Goal: Find specific page/section: Find specific page/section

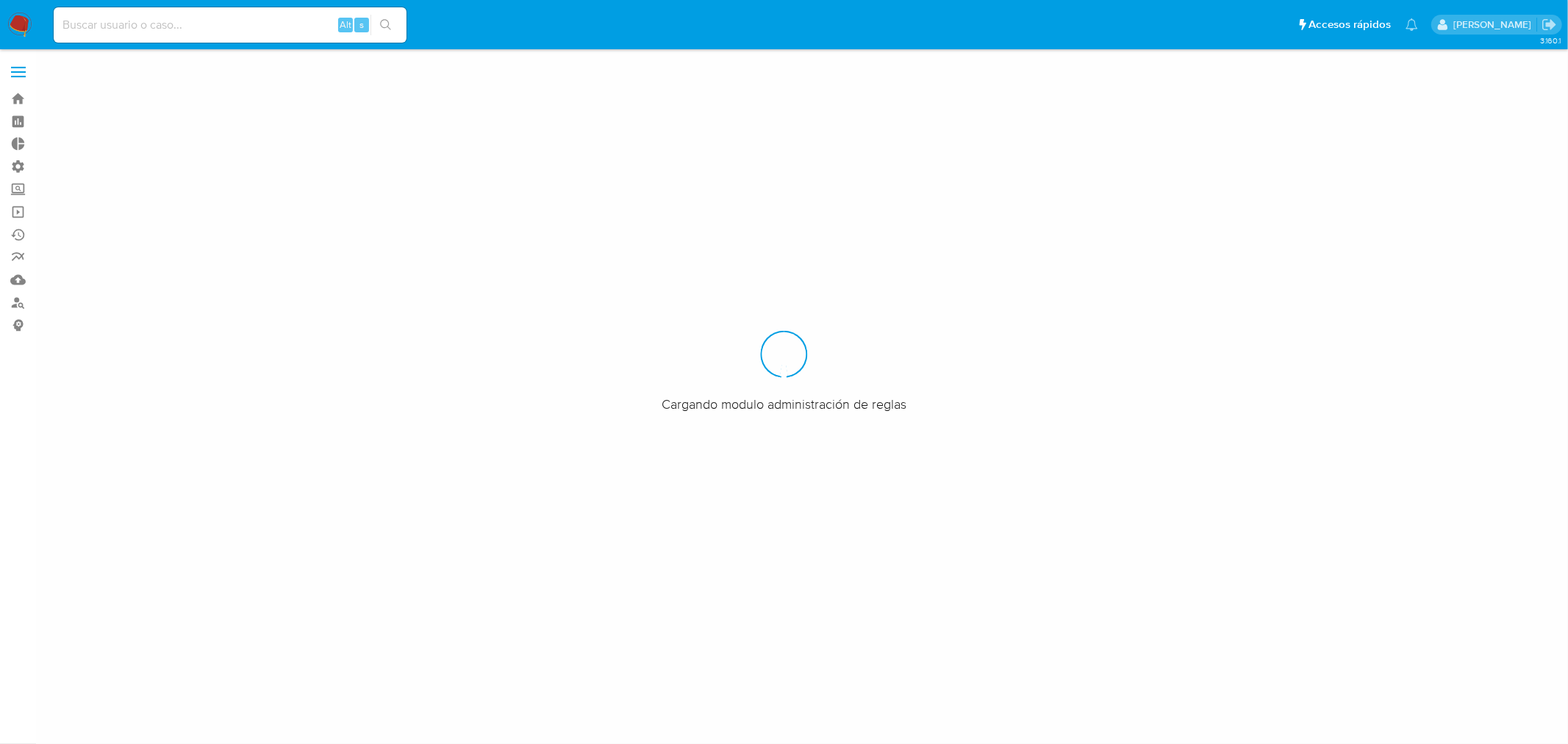
click at [132, 30] on input at bounding box center [230, 25] width 353 height 19
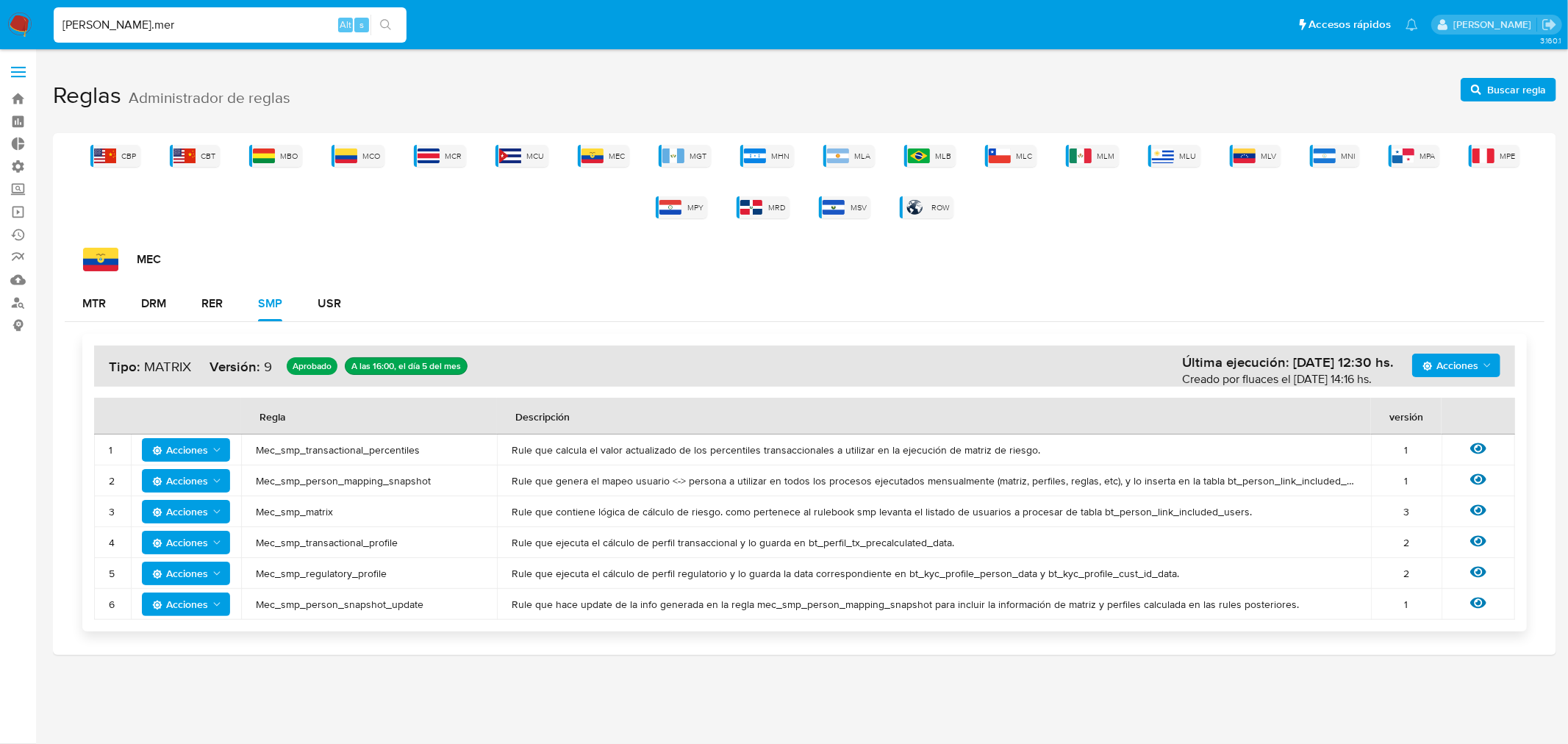
type input "medrano.mer"
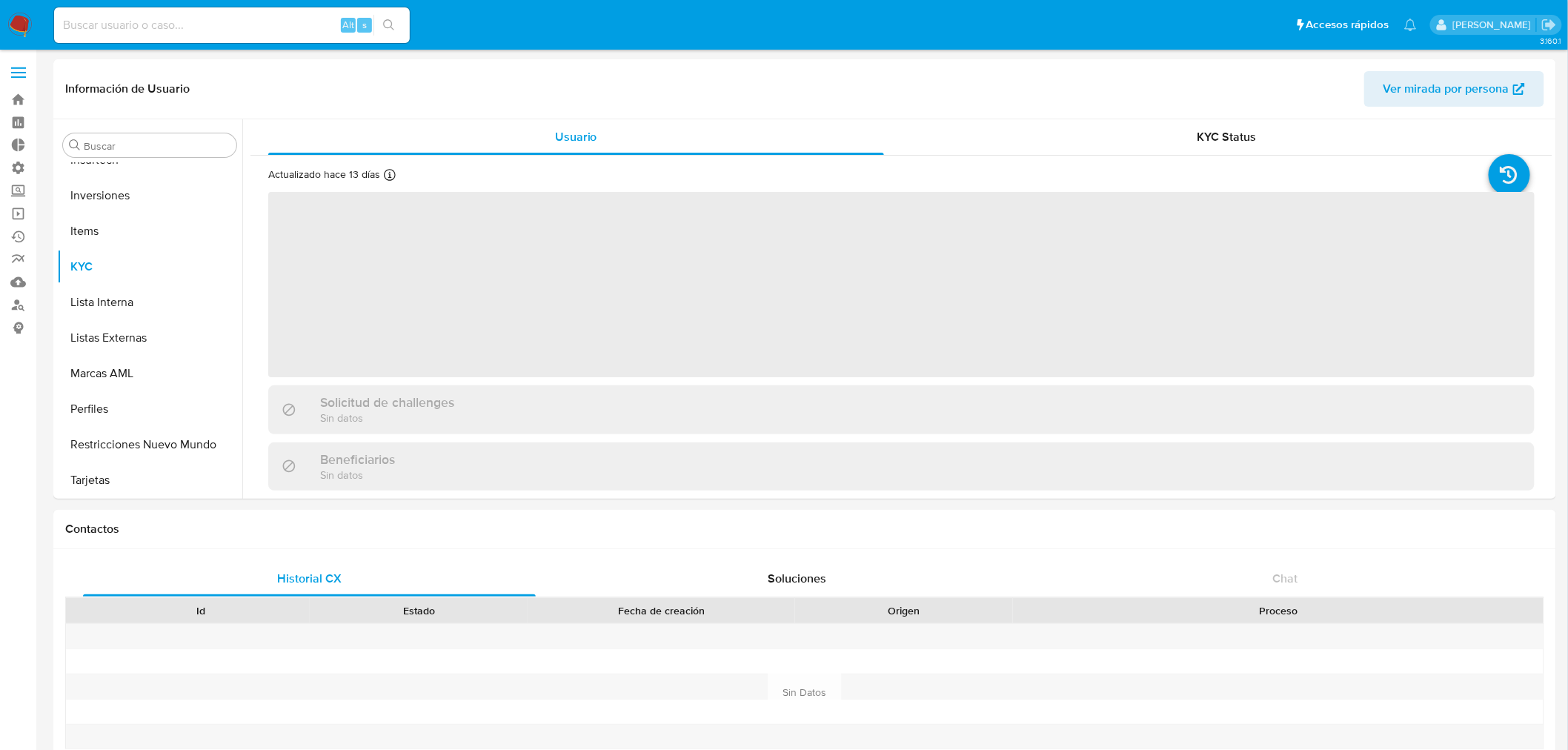
scroll to position [768, 0]
select select "10"
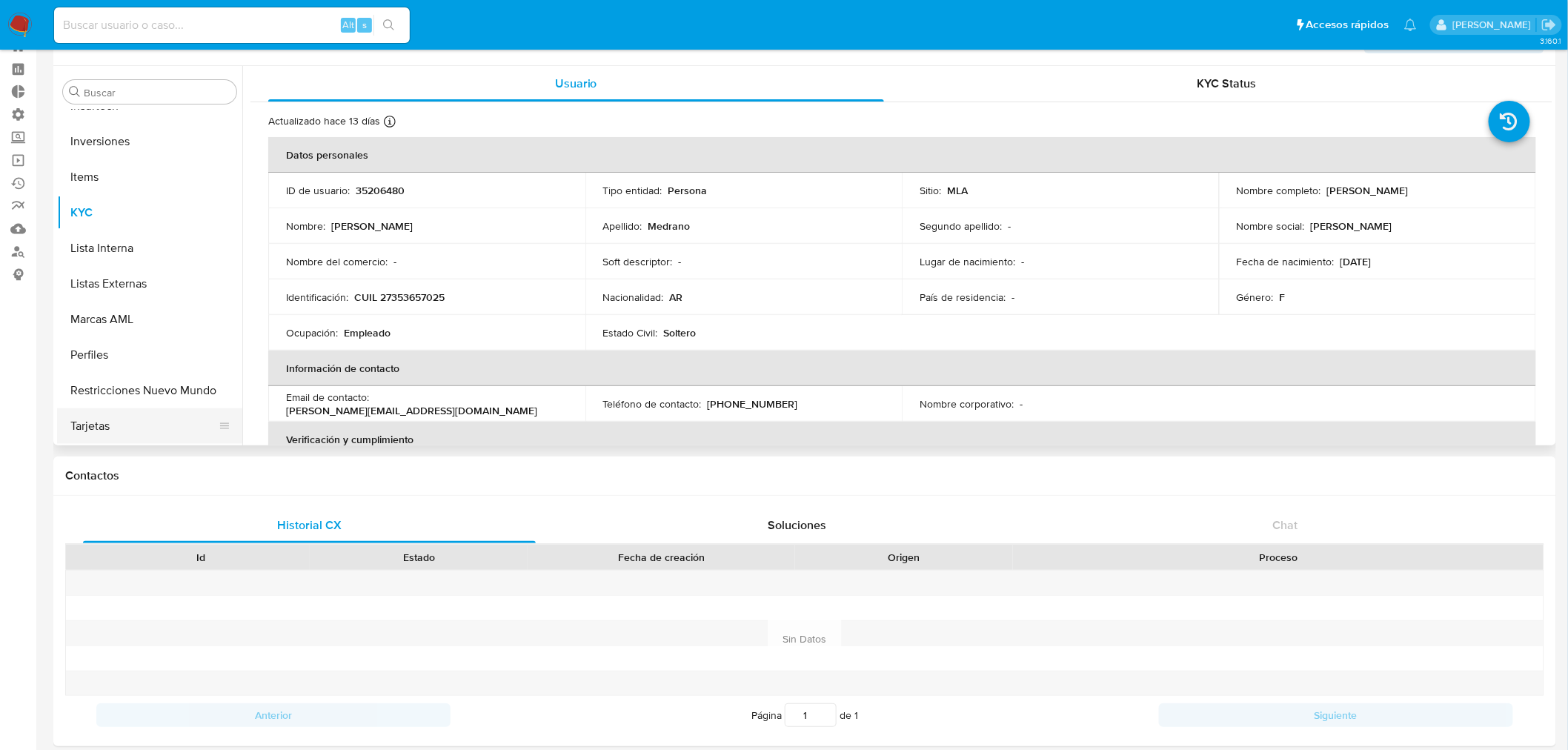
scroll to position [82, 0]
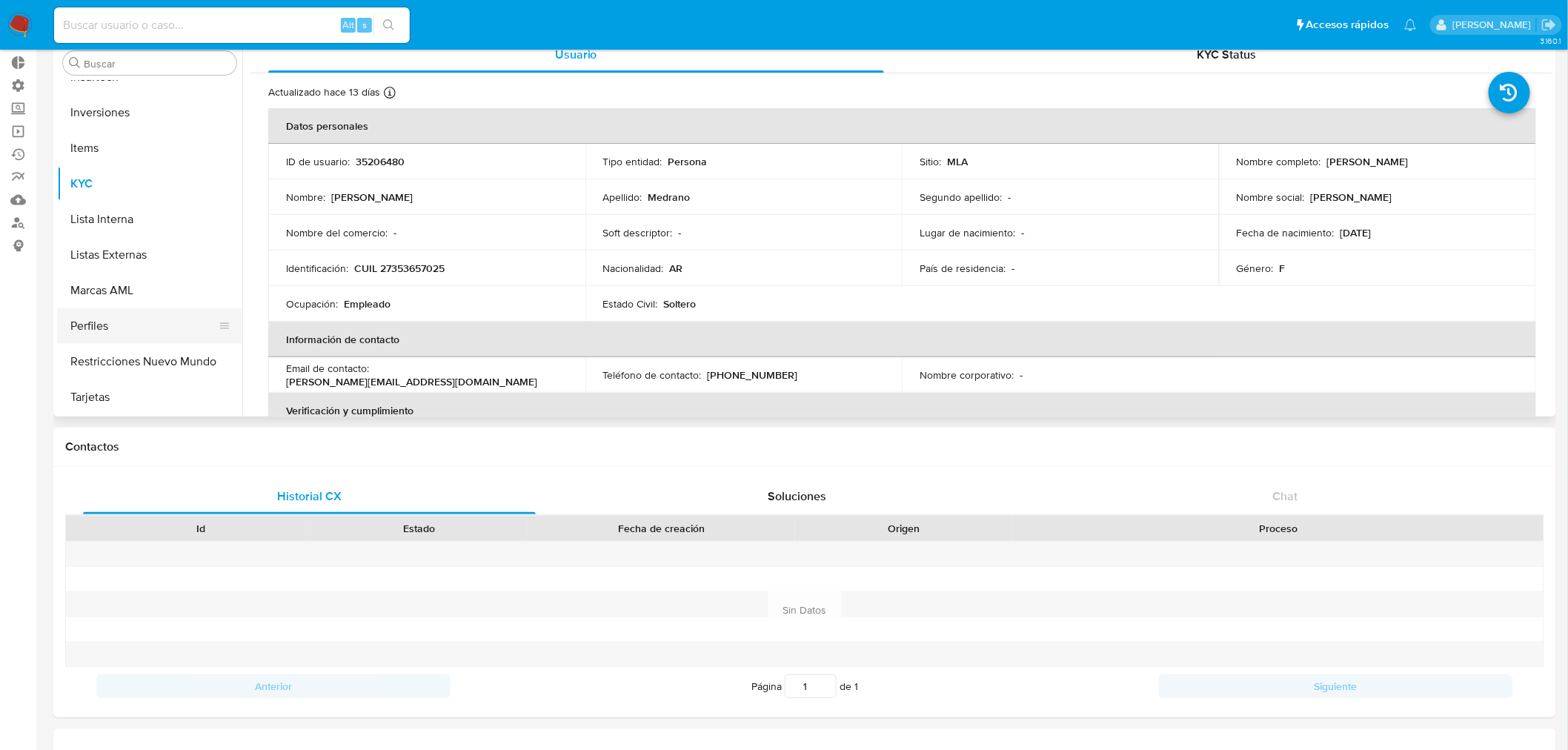
click at [120, 328] on button "Perfiles" at bounding box center [143, 326] width 173 height 35
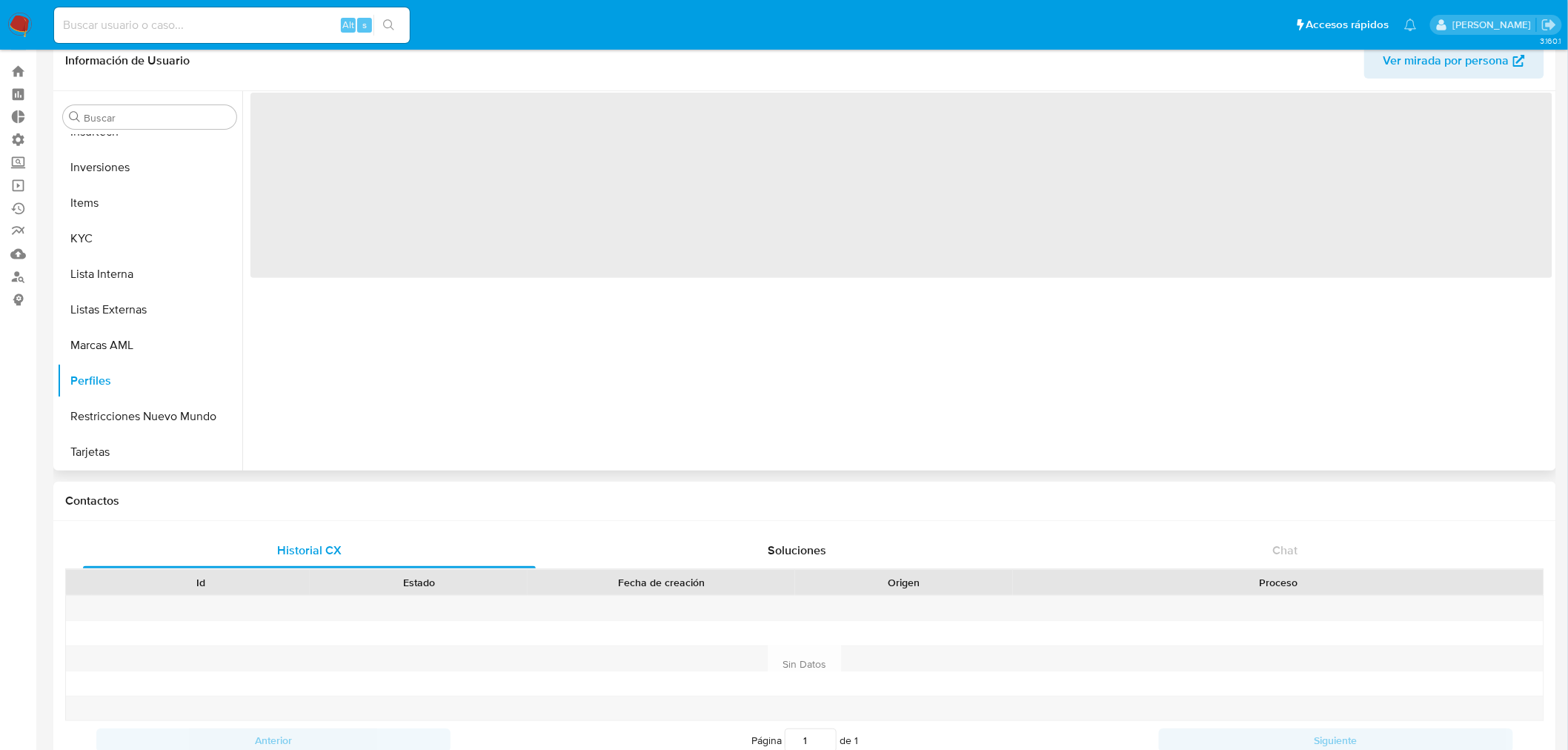
scroll to position [0, 0]
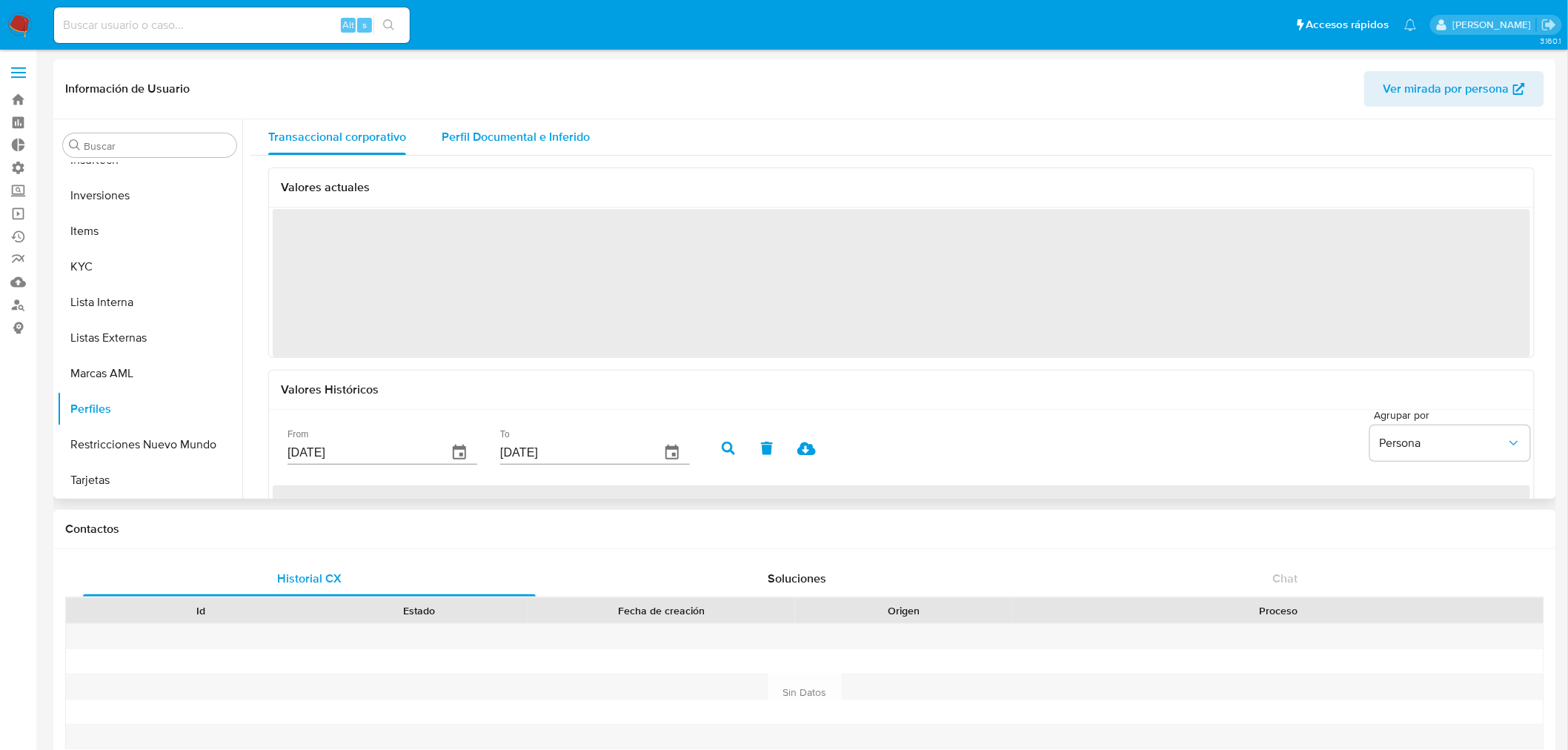
click at [536, 135] on span "Perfil Documental e Inferido" at bounding box center [516, 136] width 148 height 17
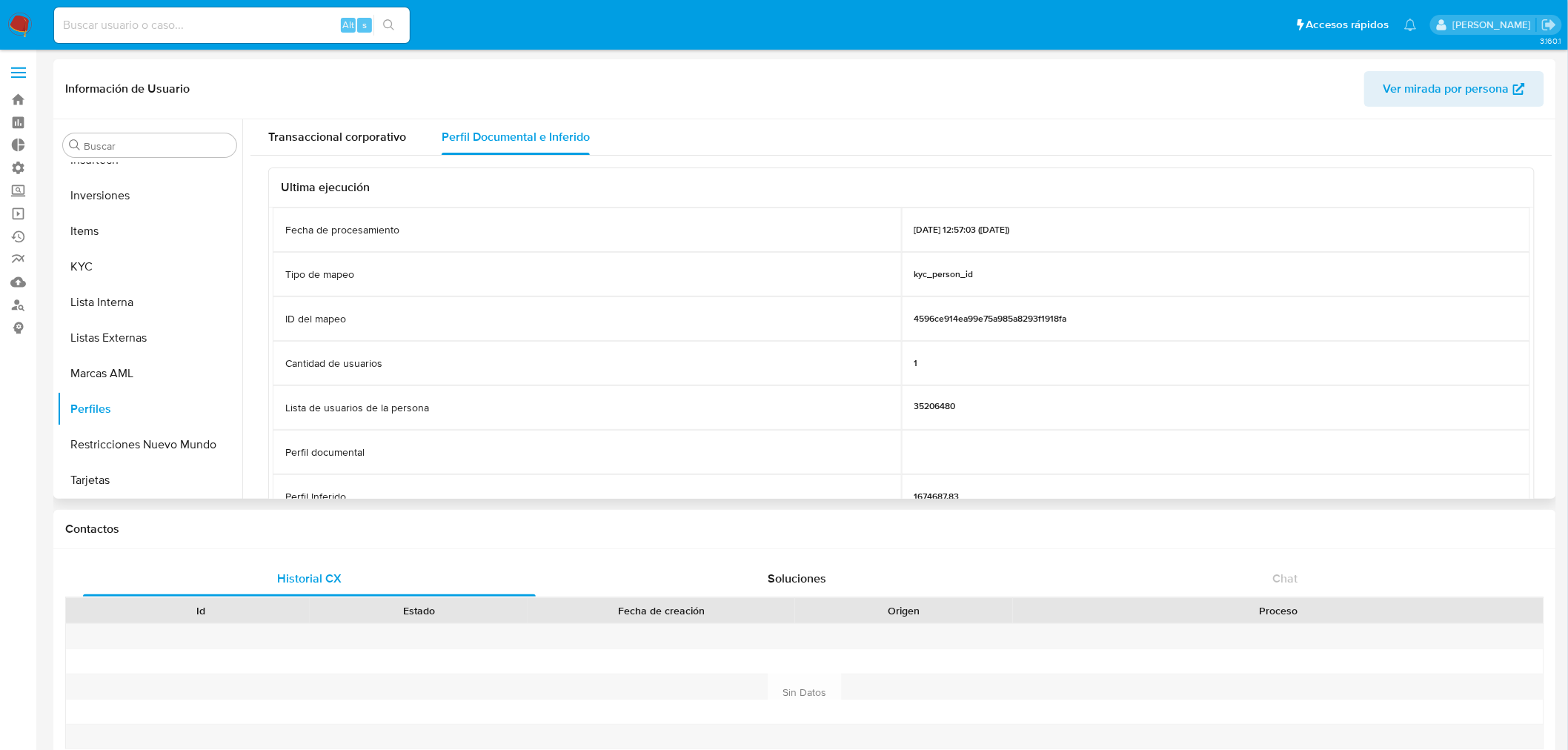
scroll to position [82, 0]
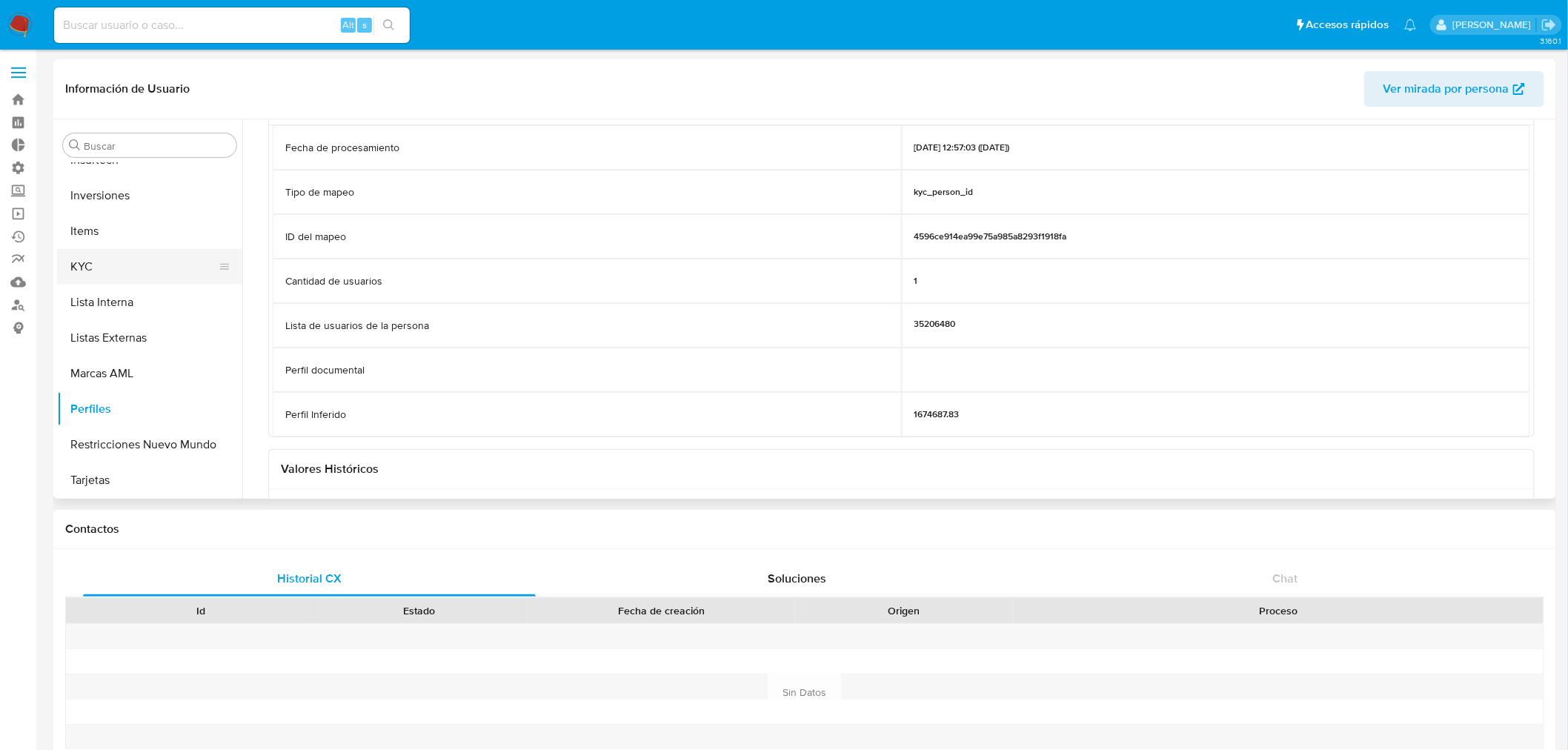
click at [159, 272] on button "KYC" at bounding box center [143, 267] width 173 height 35
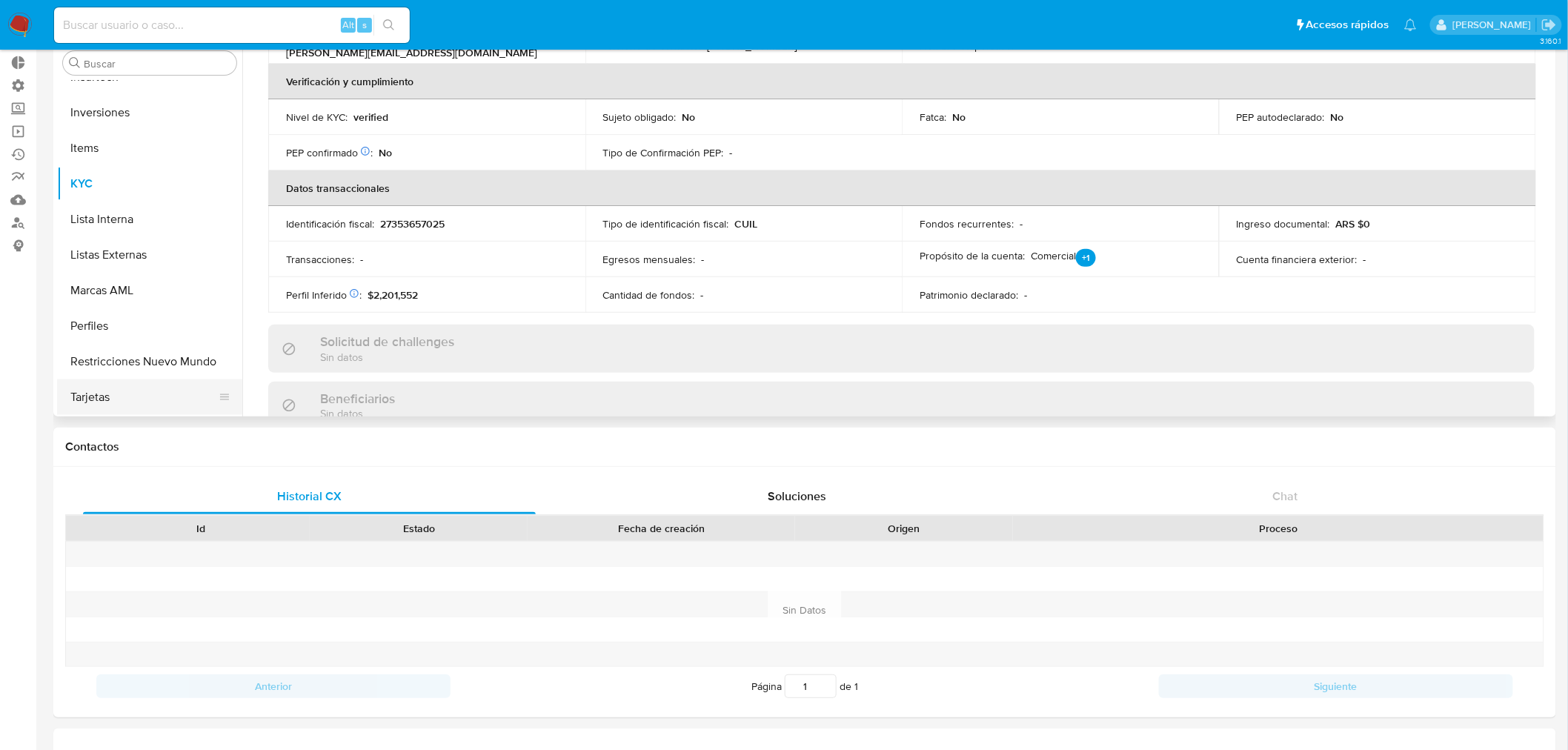
click at [120, 406] on ul "Anticipos de dinero Aprobadores Aprobados Archivos adjuntos CBT CVU Cruces y Re…" at bounding box center [150, 247] width 185 height 334
click at [91, 334] on button "Perfiles" at bounding box center [143, 326] width 173 height 35
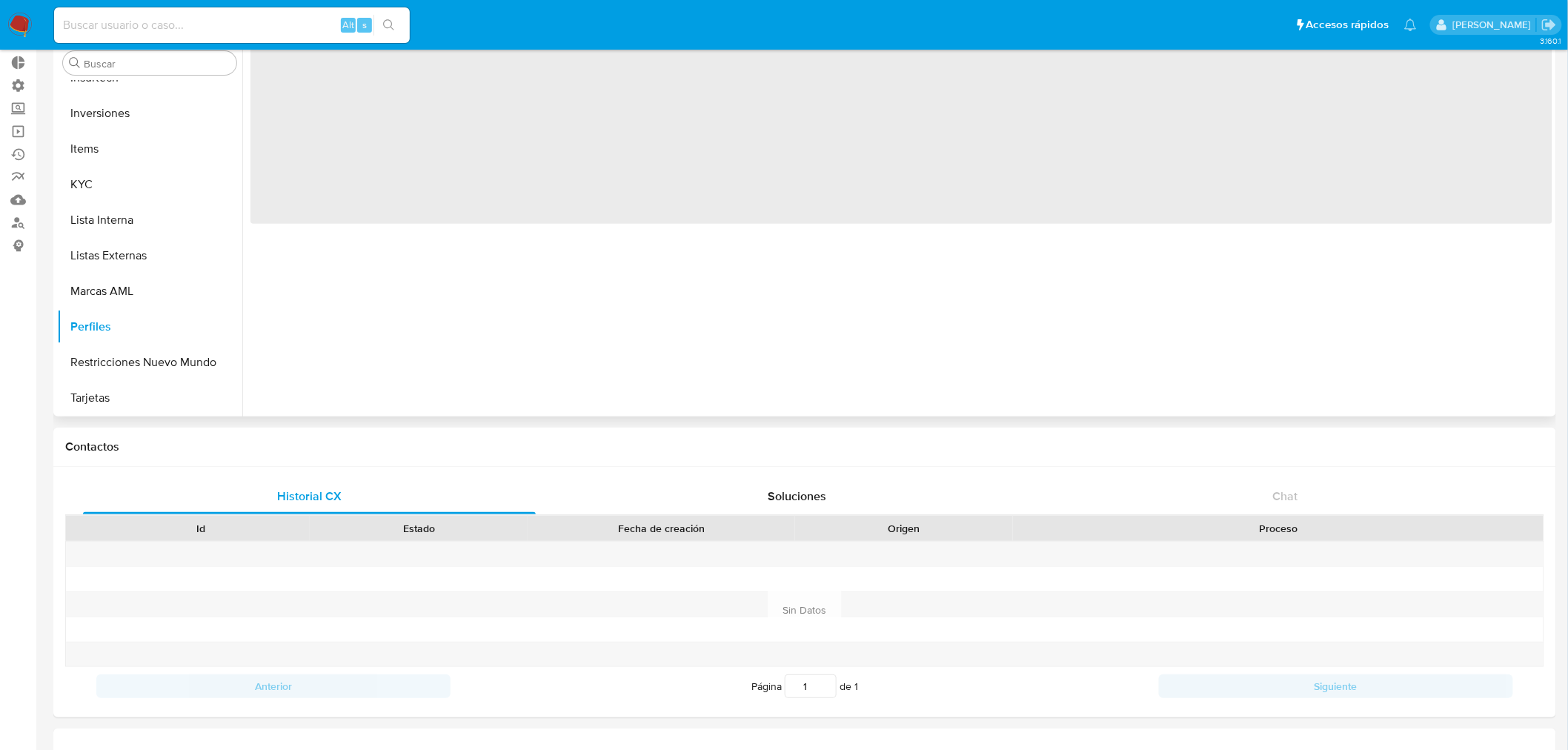
scroll to position [0, 0]
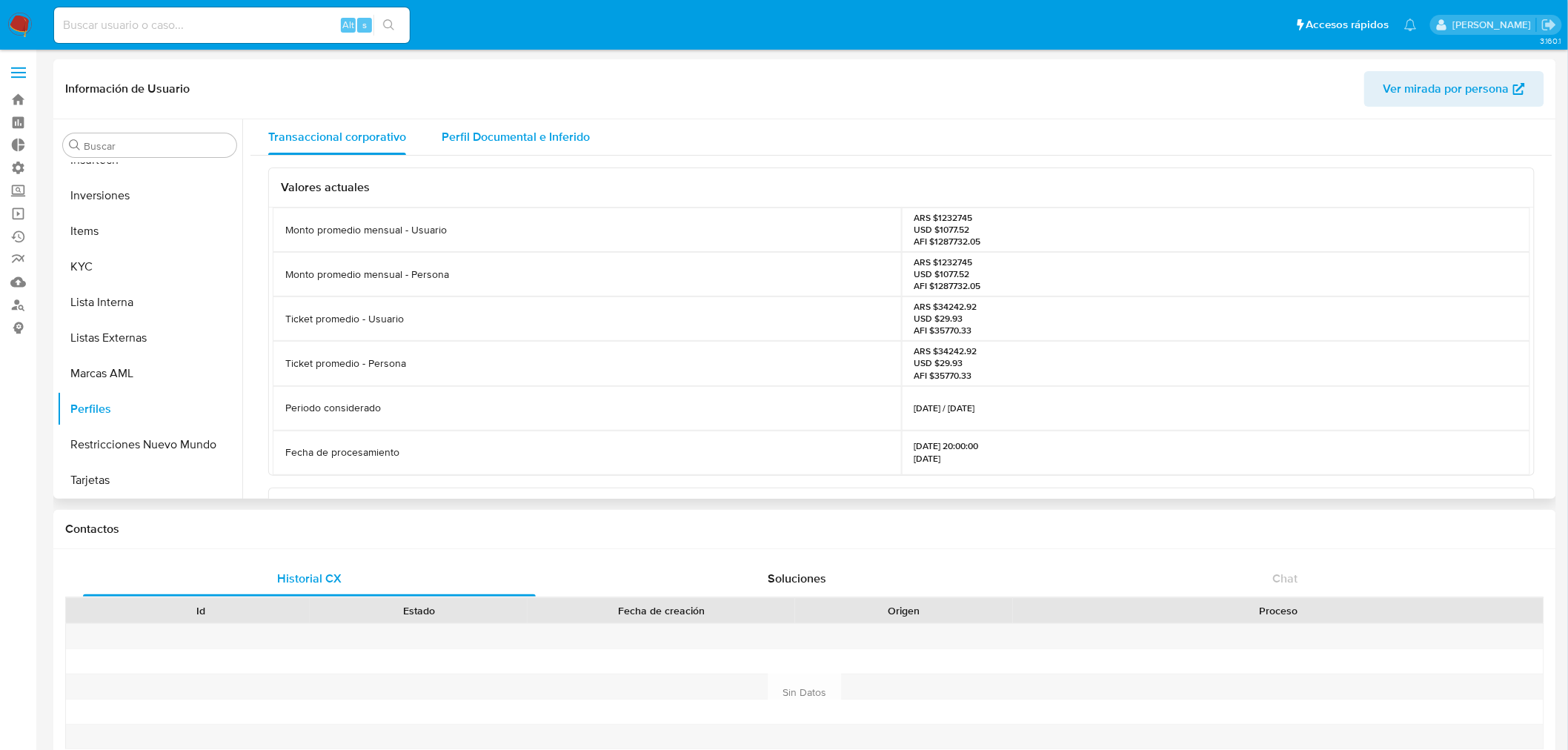
click at [480, 144] on span "Perfil Documental e Inferido" at bounding box center [516, 136] width 148 height 17
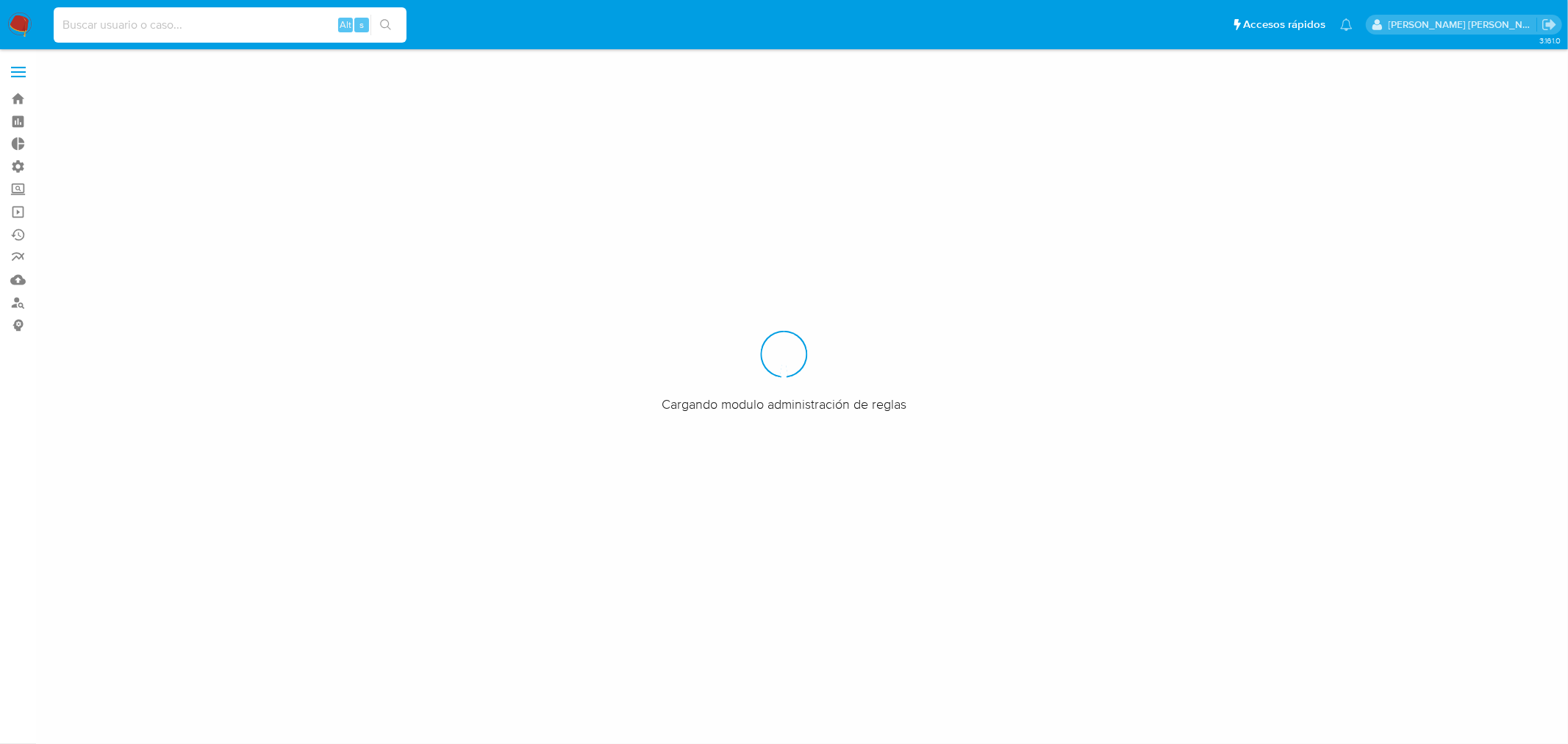
click at [155, 24] on input at bounding box center [230, 25] width 353 height 19
paste input "599255688"
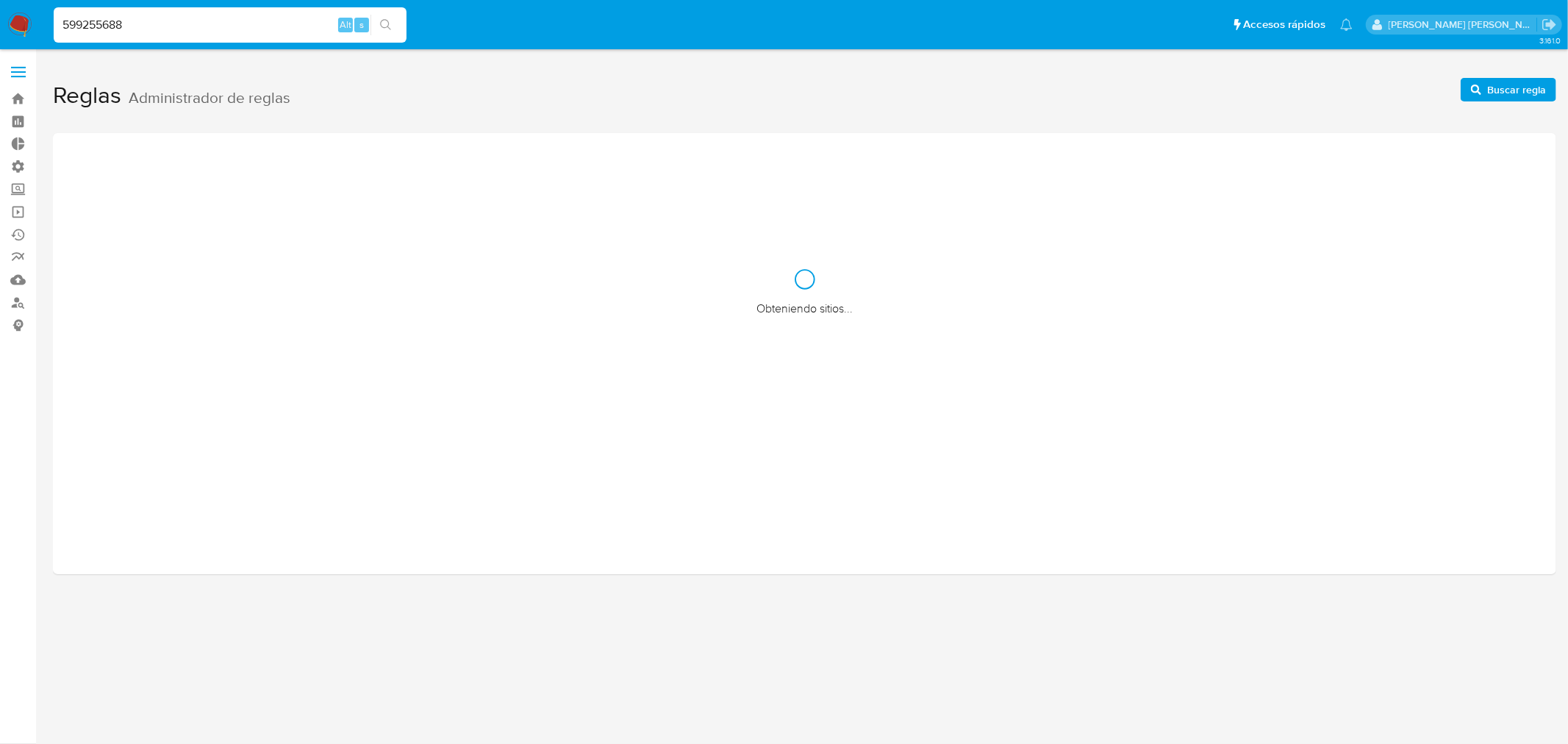
type input "599255688"
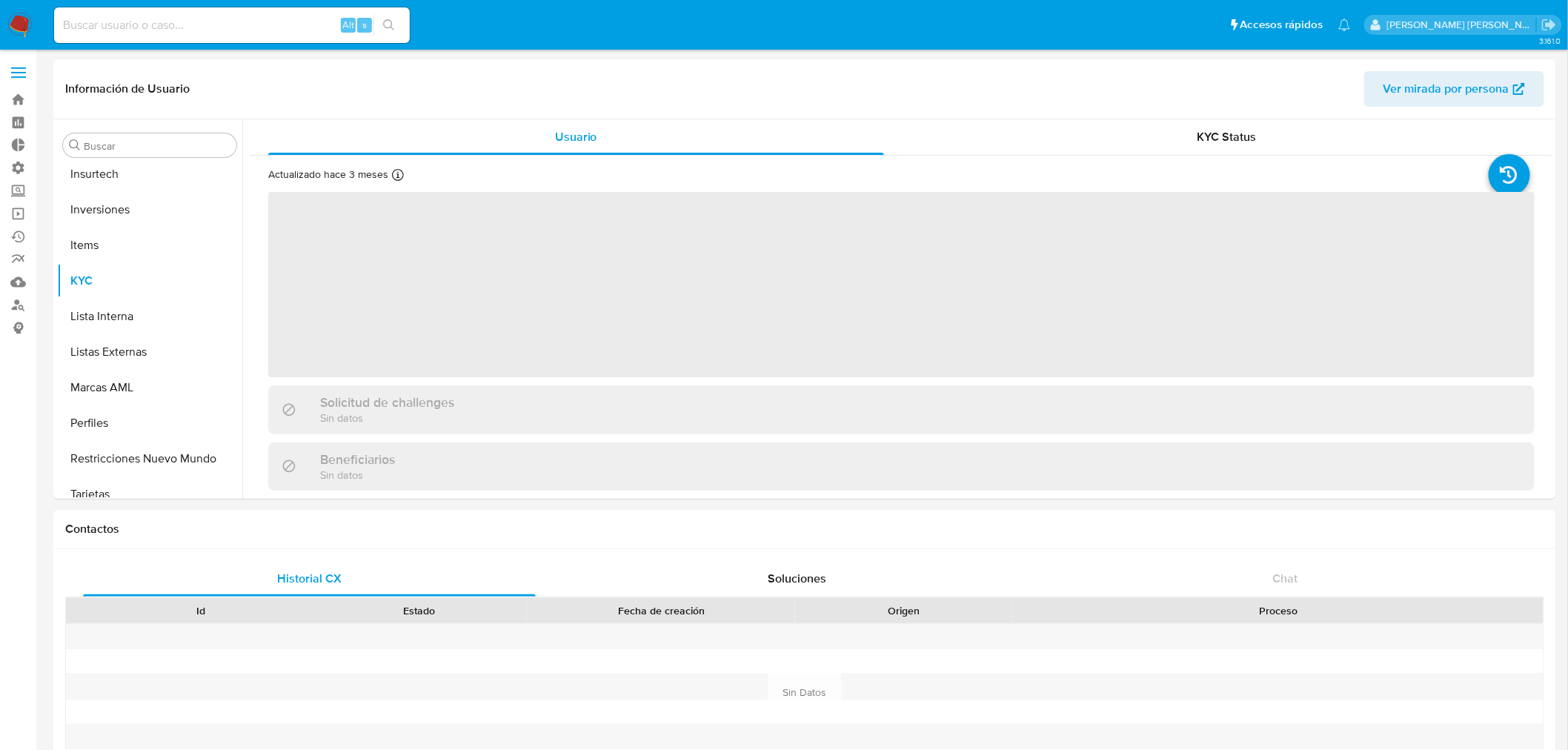
scroll to position [768, 0]
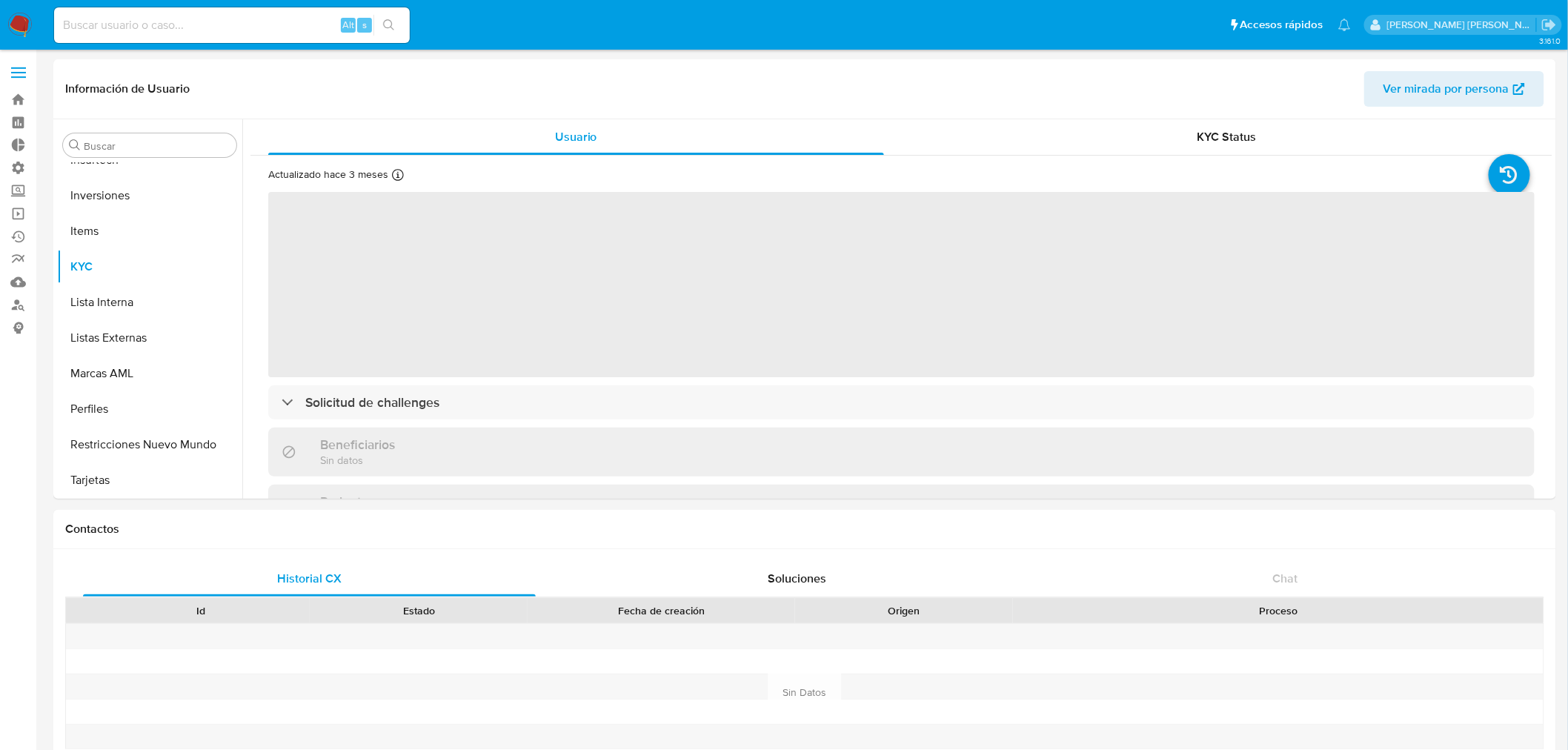
select select "10"
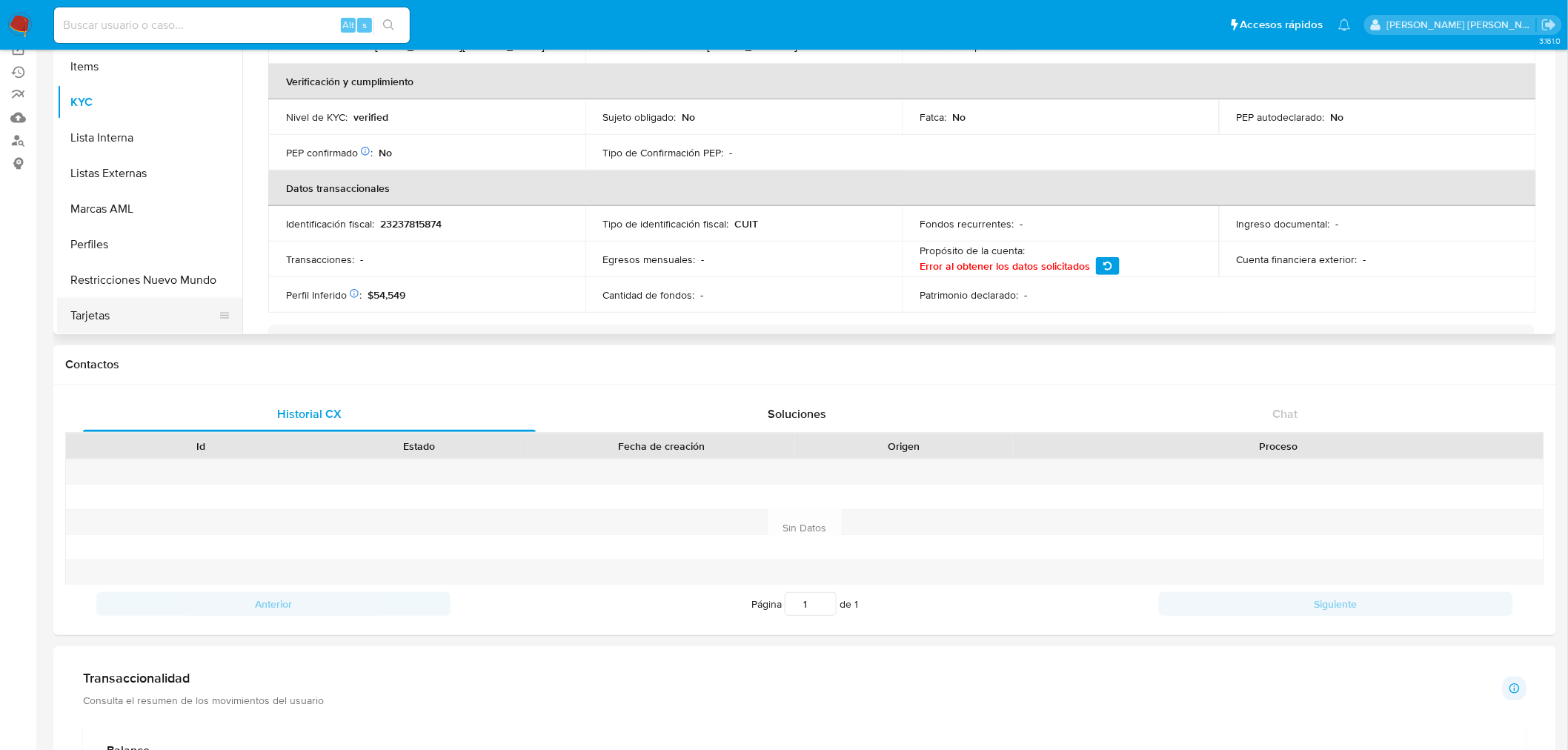
scroll to position [769, 0]
click at [99, 234] on button "Perfiles" at bounding box center [143, 244] width 173 height 35
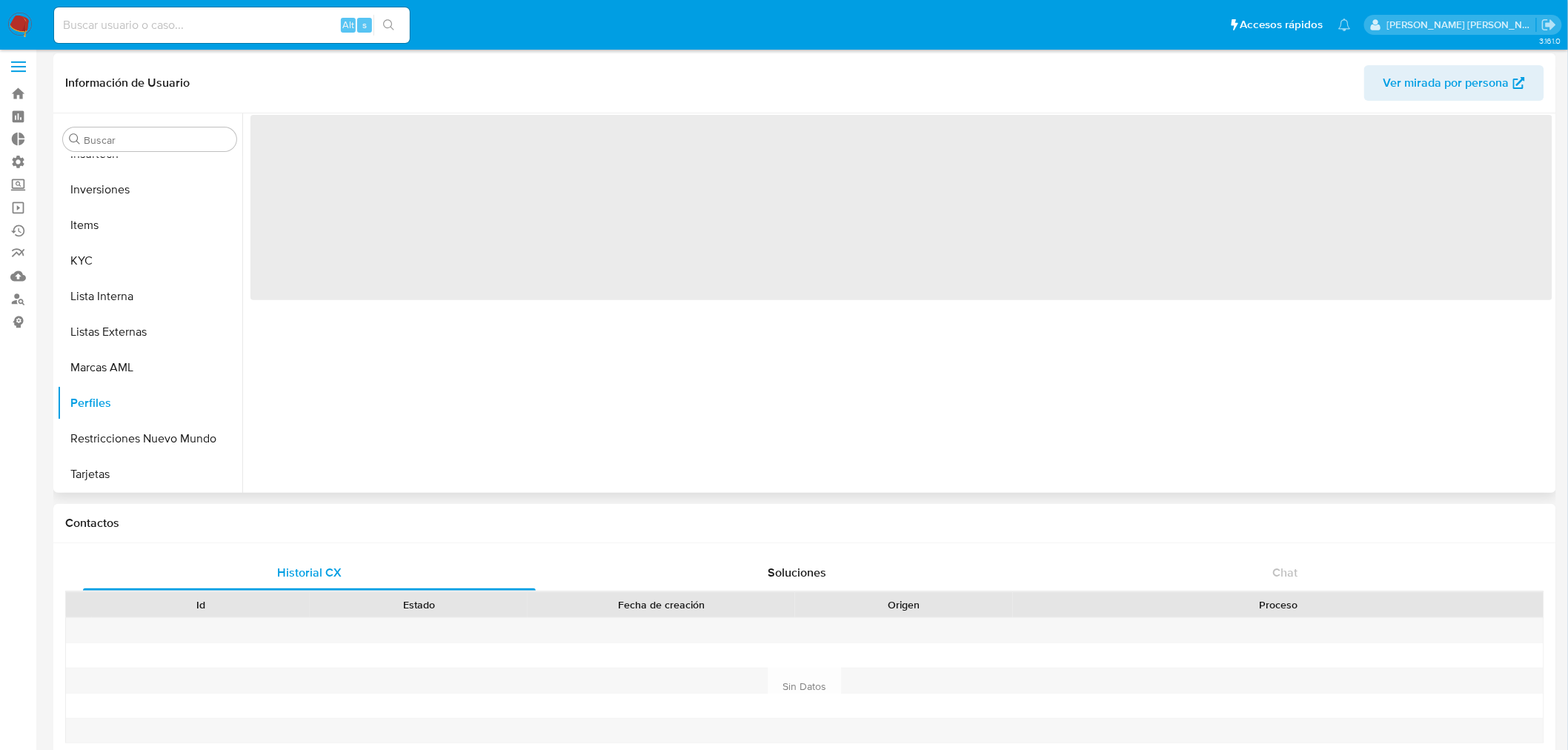
scroll to position [0, 0]
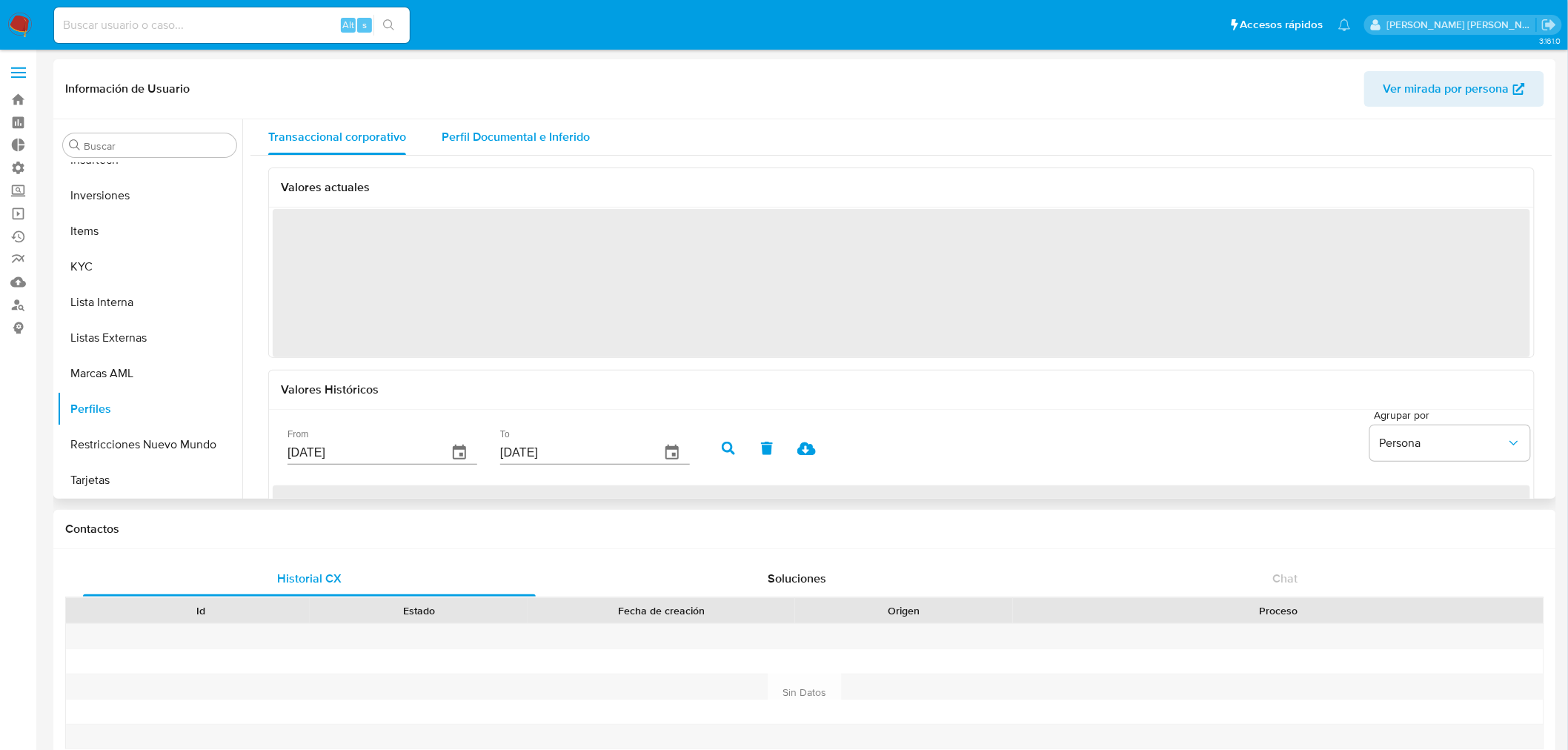
click at [550, 137] on span "Perfil Documental e Inferido" at bounding box center [516, 136] width 148 height 17
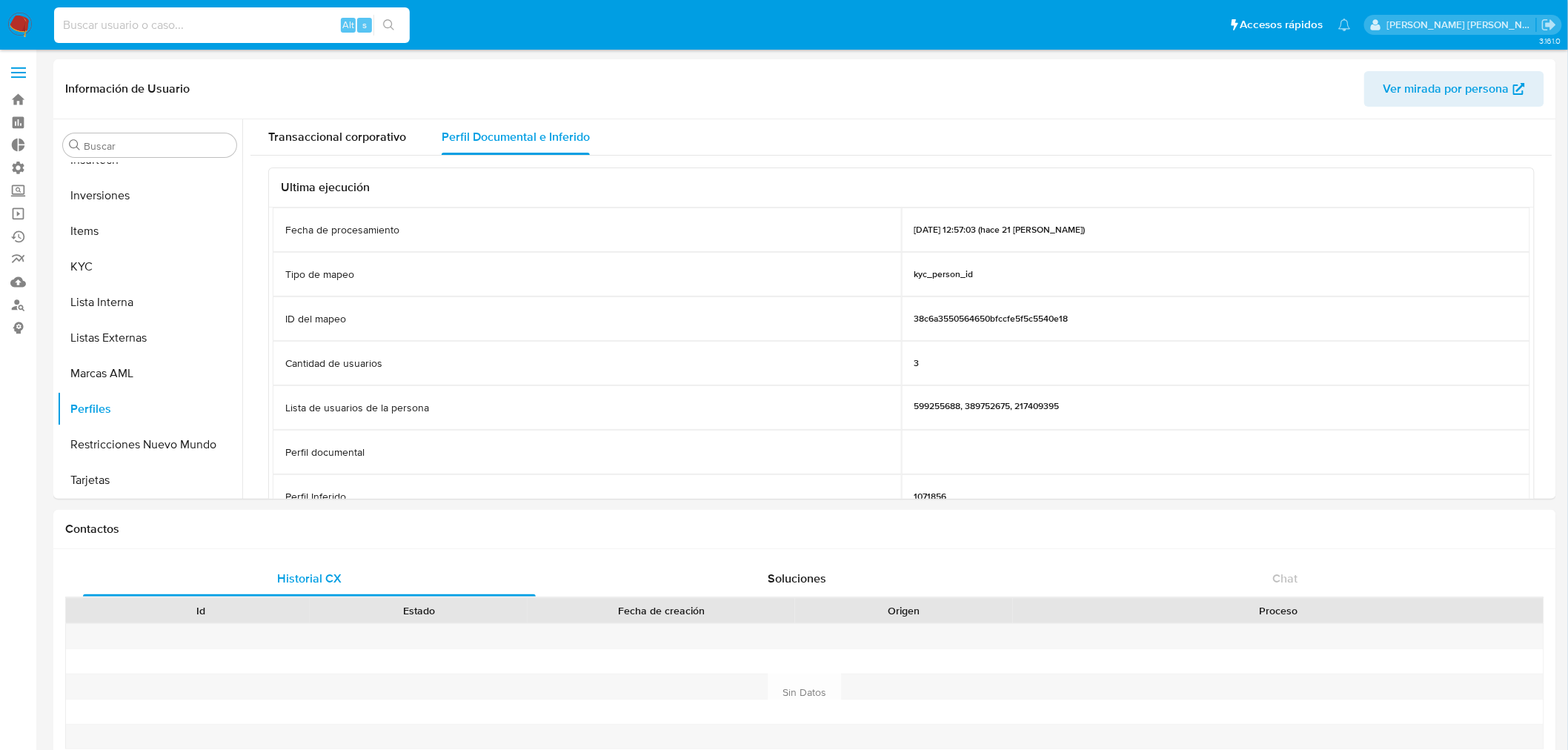
click at [188, 28] on input at bounding box center [231, 25] width 355 height 19
paste input "599255688"
type input "599255688"
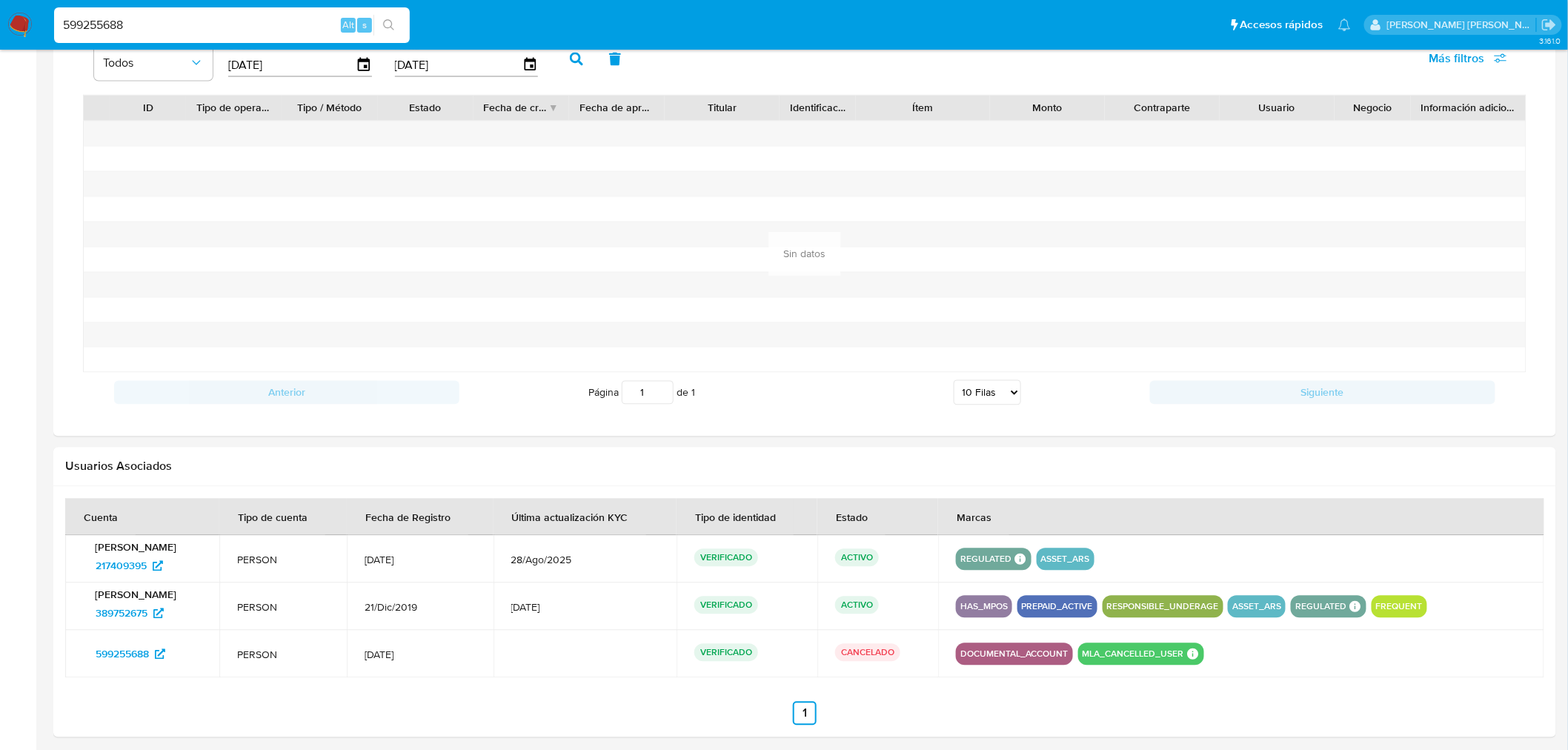
scroll to position [1135, 0]
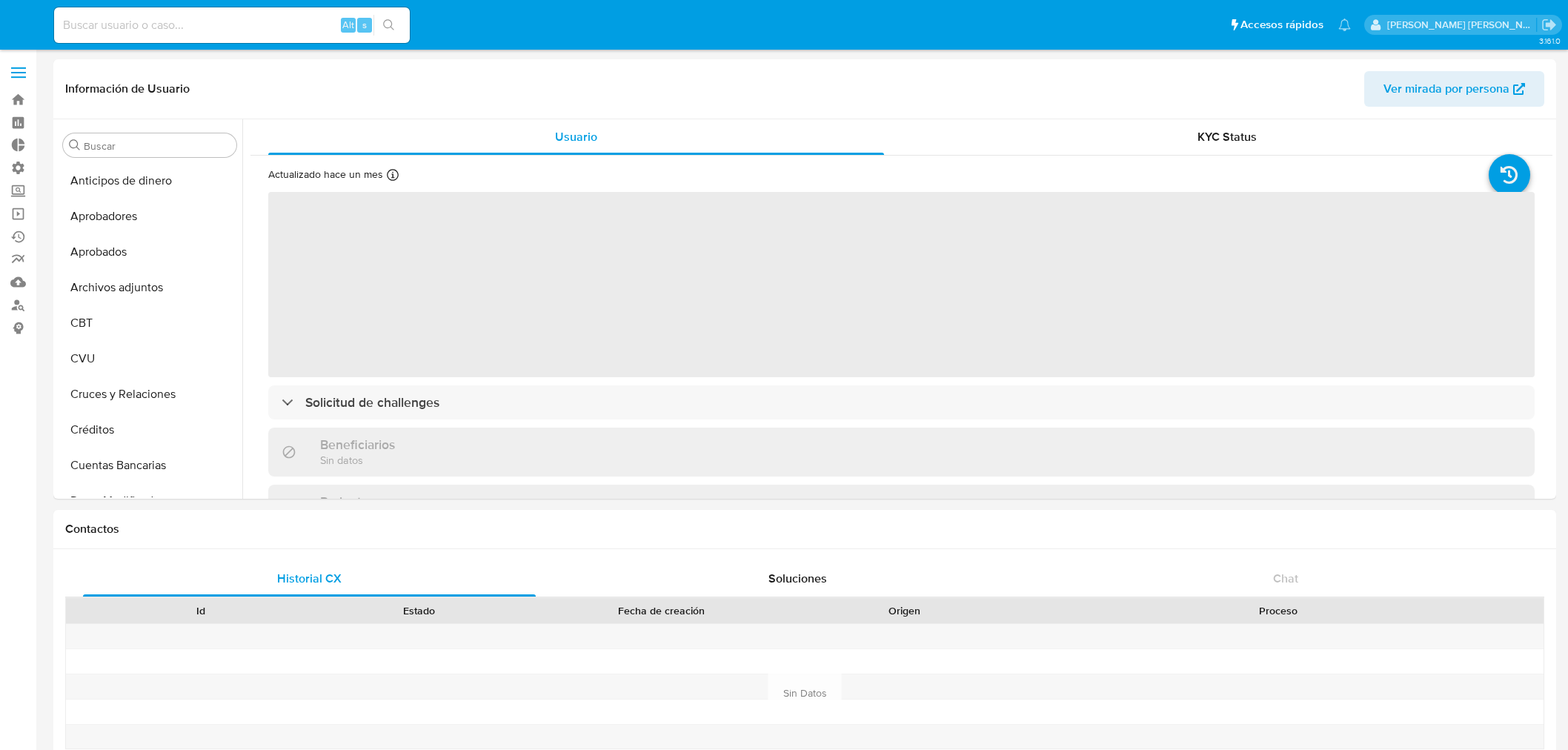
select select "10"
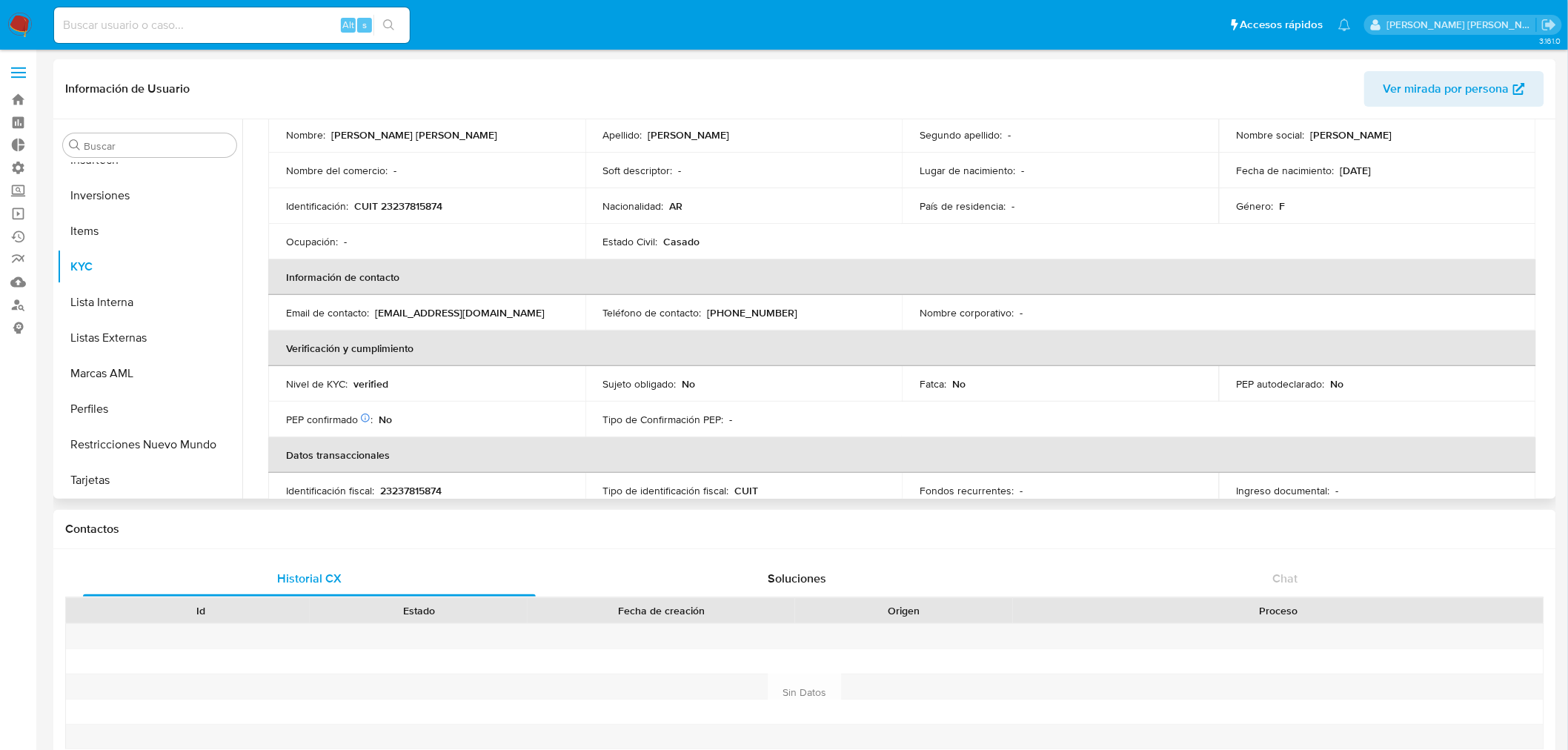
scroll to position [411, 0]
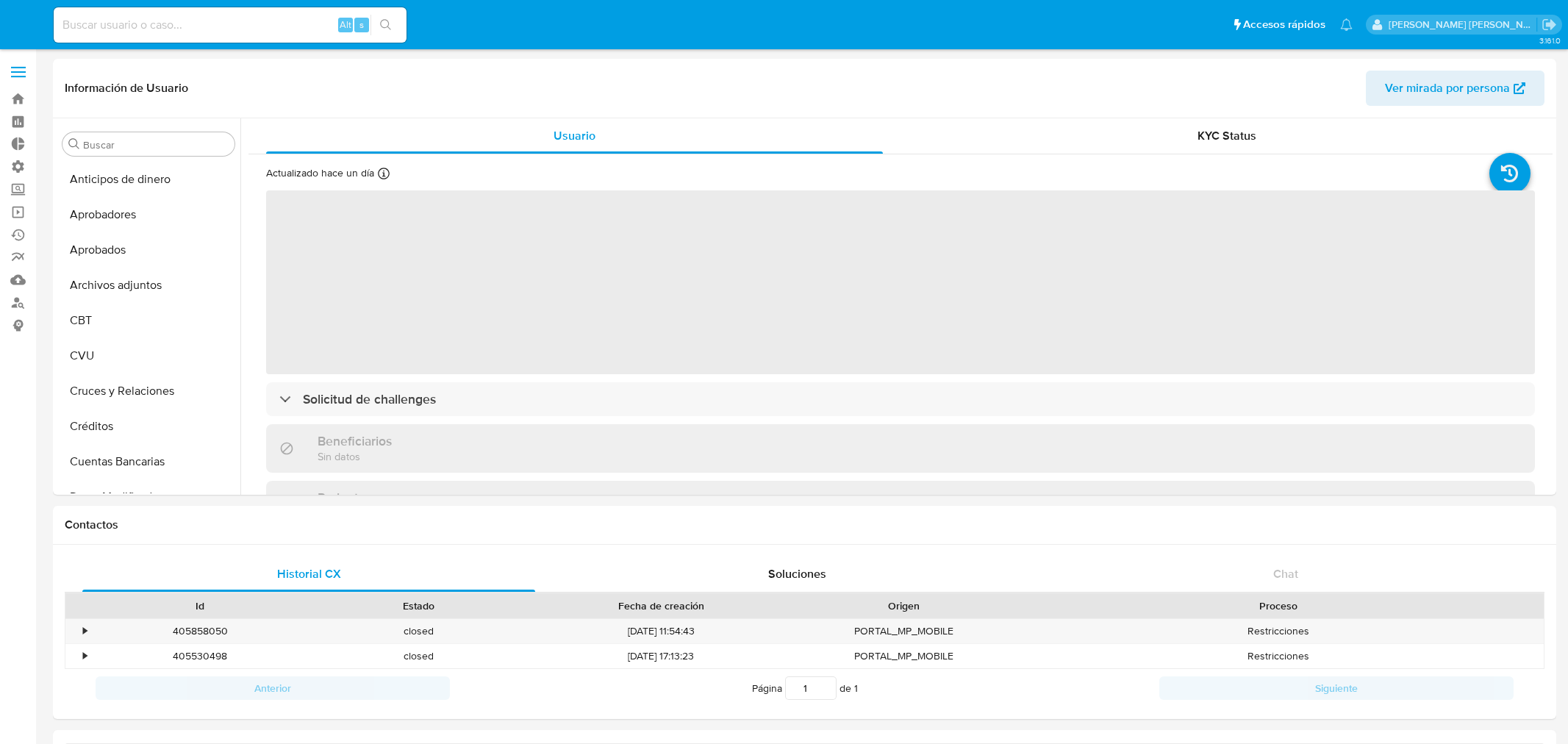
select select "10"
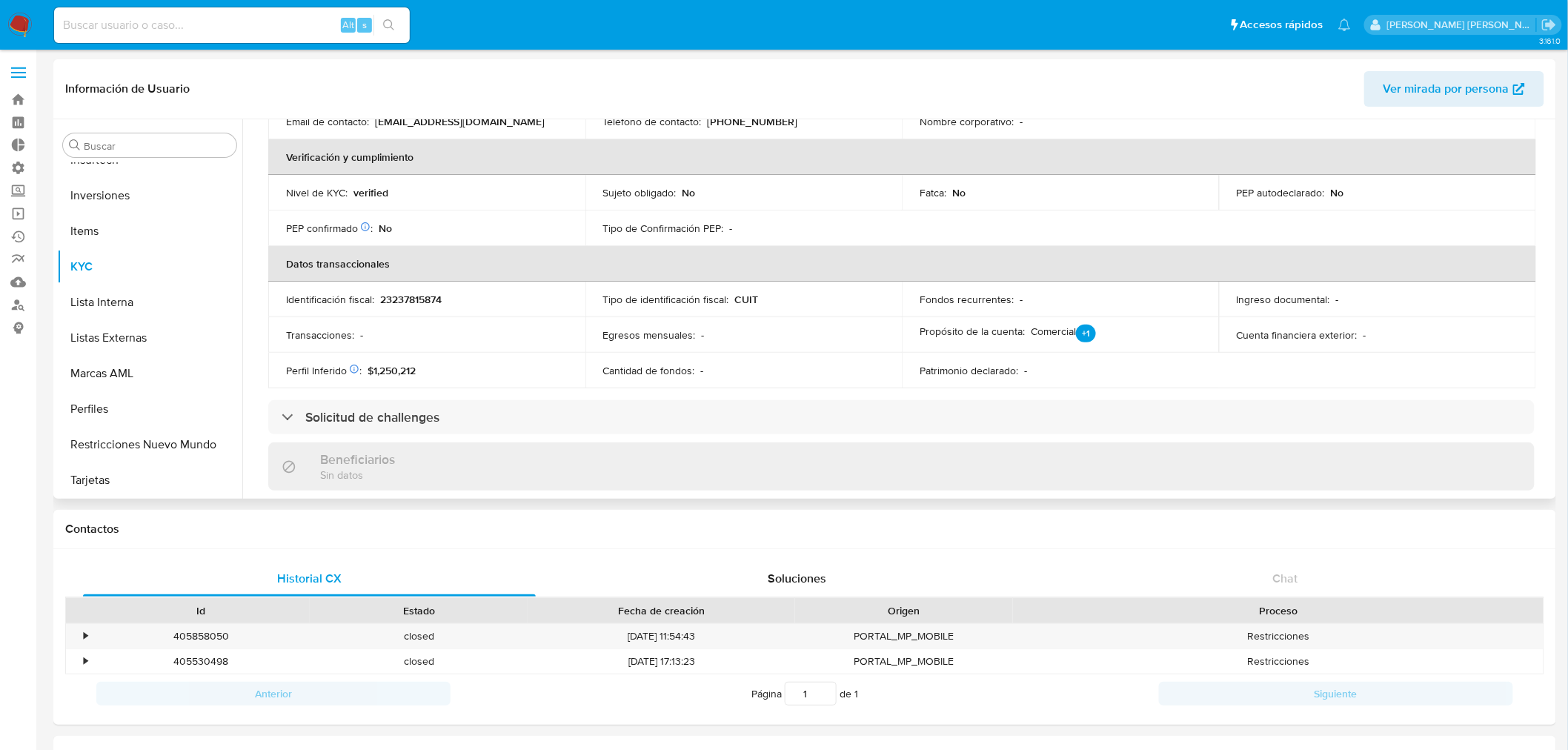
scroll to position [329, 0]
